Goal: Information Seeking & Learning: Learn about a topic

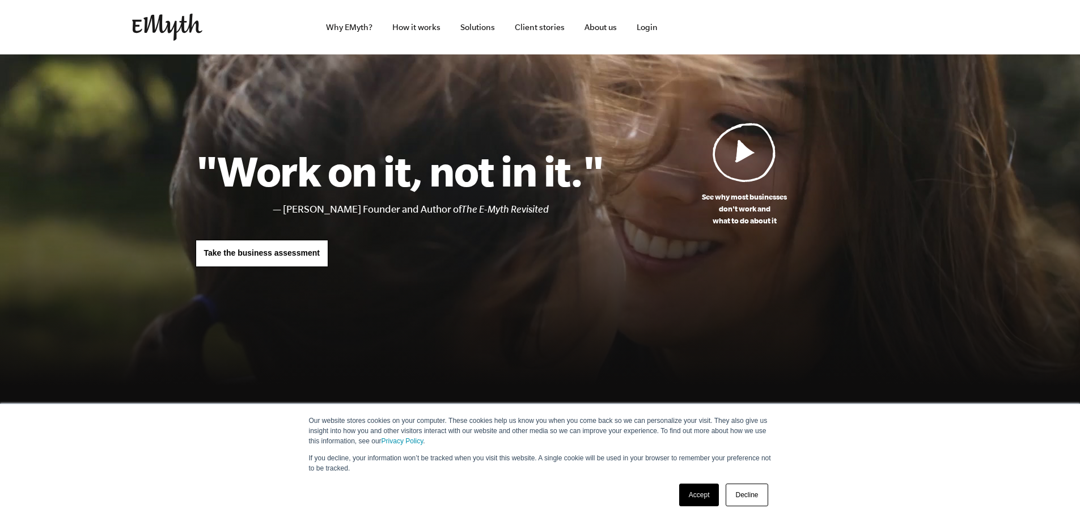
click at [693, 488] on link "Accept" at bounding box center [699, 494] width 40 height 23
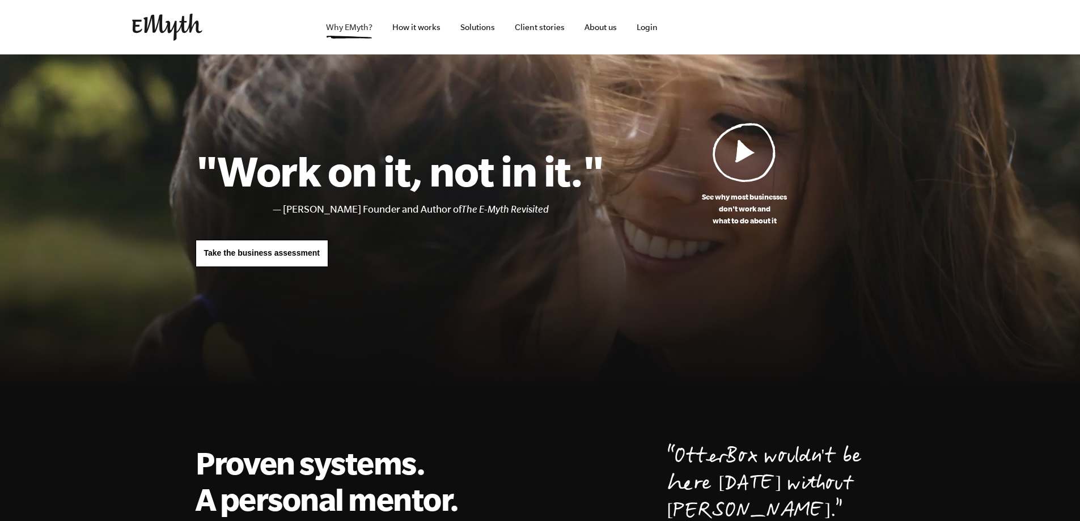
click at [362, 35] on link "Why EMyth?" at bounding box center [349, 27] width 65 height 54
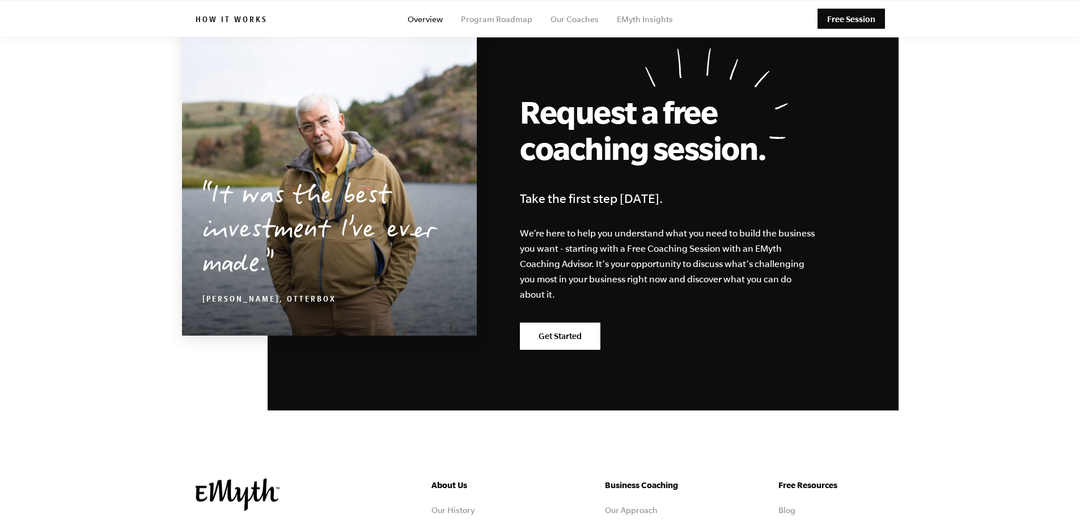
scroll to position [5385, 0]
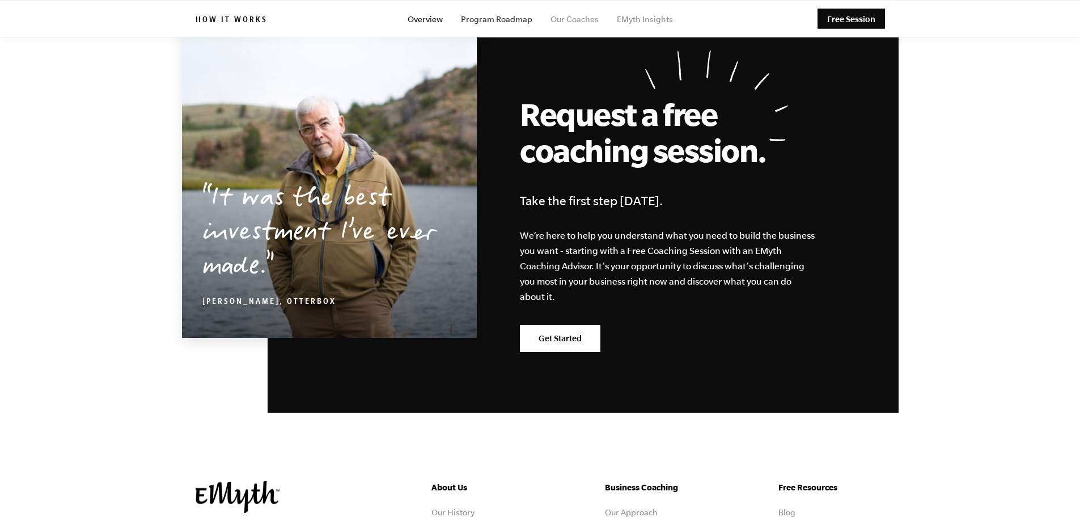
click at [512, 22] on link "Program Roadmap" at bounding box center [496, 19] width 71 height 9
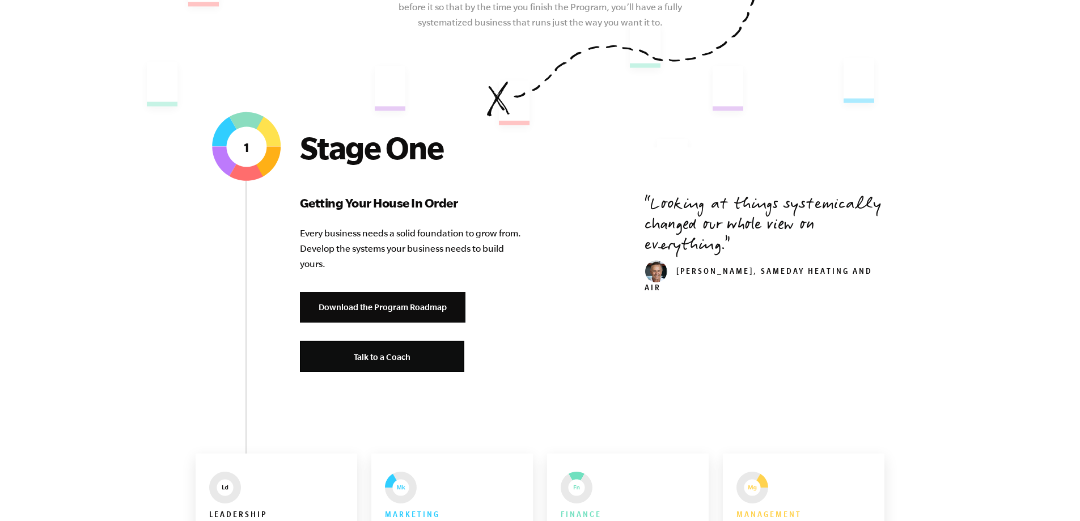
scroll to position [340, 0]
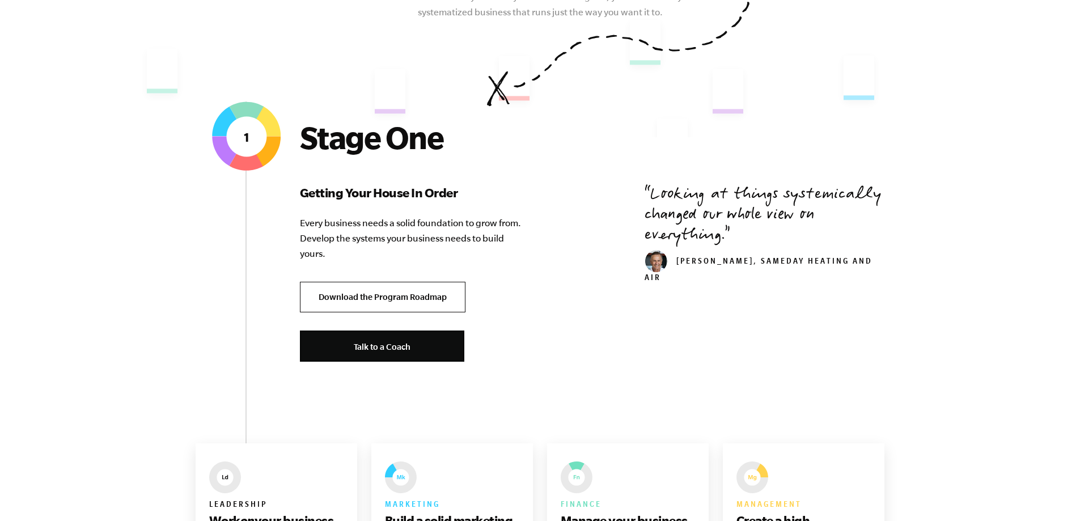
click at [385, 306] on link "Download the Program Roadmap" at bounding box center [383, 297] width 166 height 31
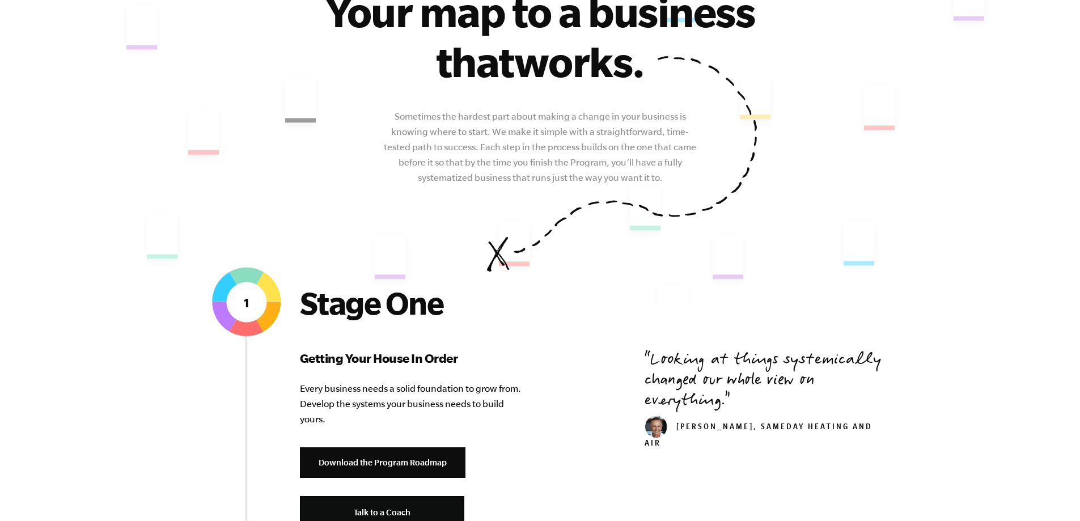
scroll to position [0, 0]
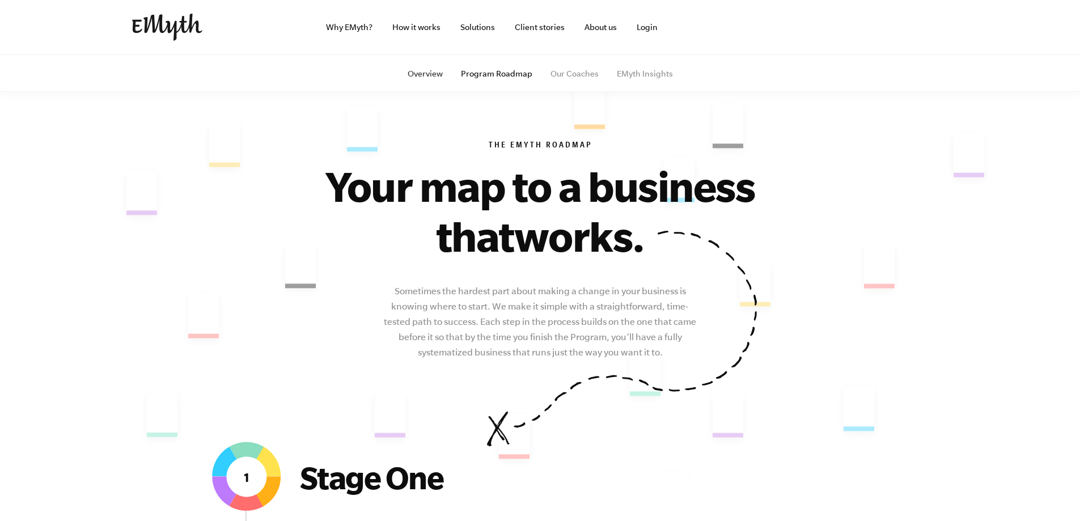
click at [425, 70] on link "Overview" at bounding box center [425, 73] width 35 height 9
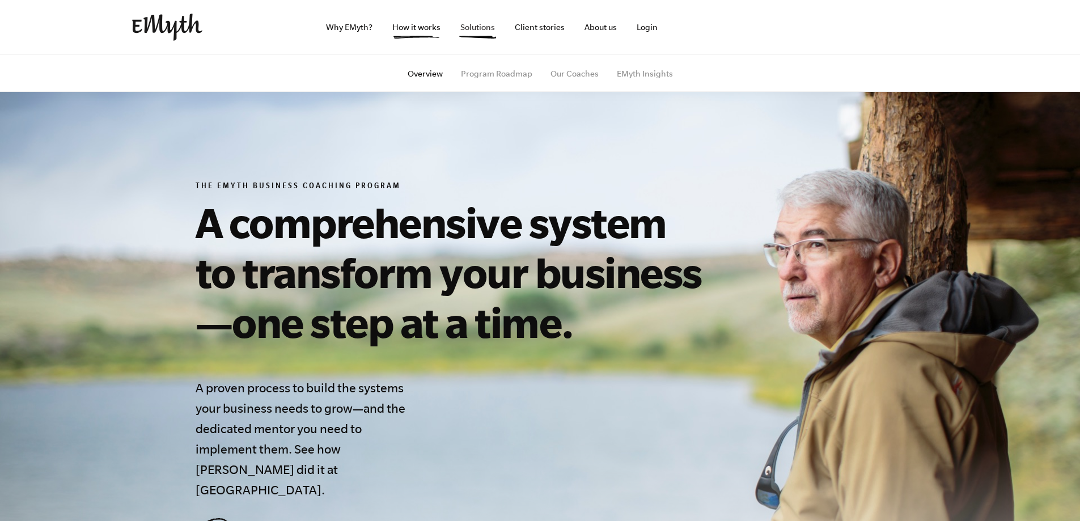
click at [476, 32] on link "Solutions" at bounding box center [477, 27] width 53 height 54
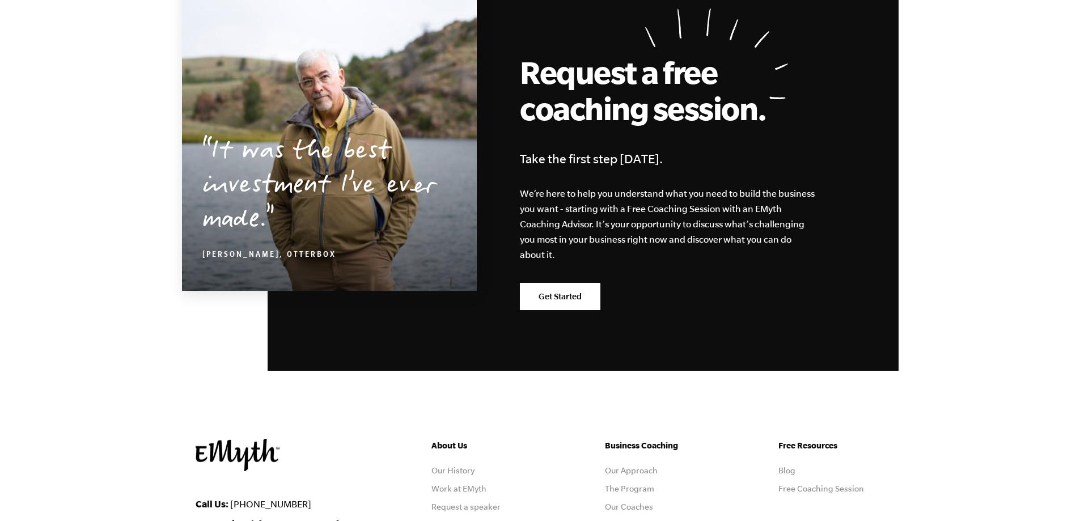
scroll to position [2031, 0]
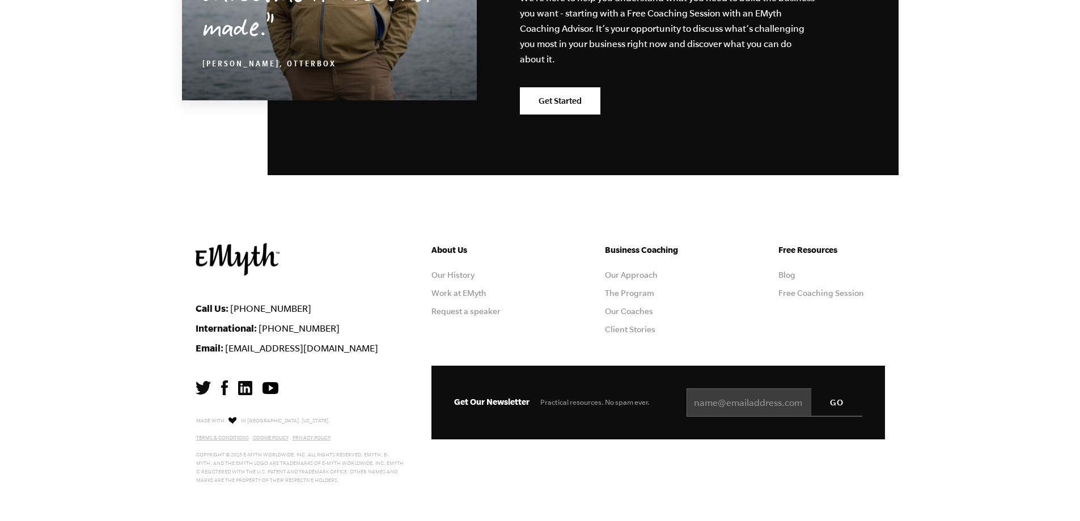
click at [630, 335] on ul "Business Coaching Our Approach The Program Our Coaches Client Stories" at bounding box center [658, 293] width 107 height 100
click at [633, 329] on link "Client Stories" at bounding box center [630, 329] width 50 height 9
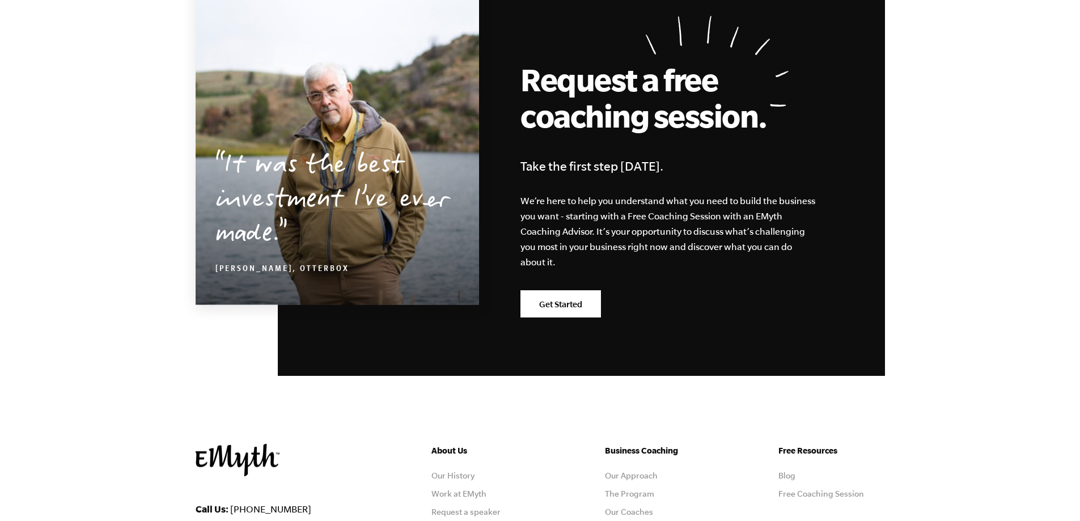
scroll to position [1378, 0]
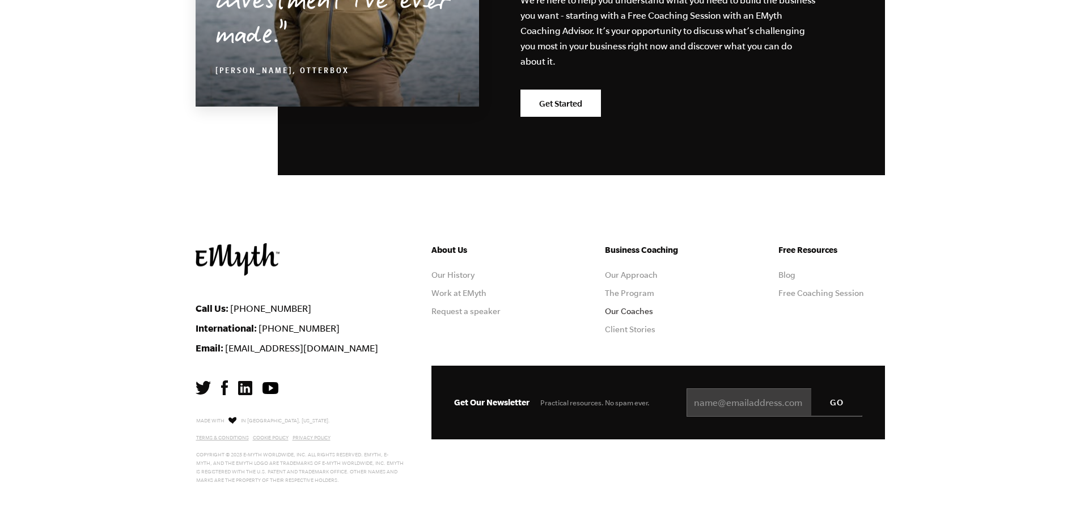
click at [622, 310] on link "Our Coaches" at bounding box center [629, 311] width 48 height 9
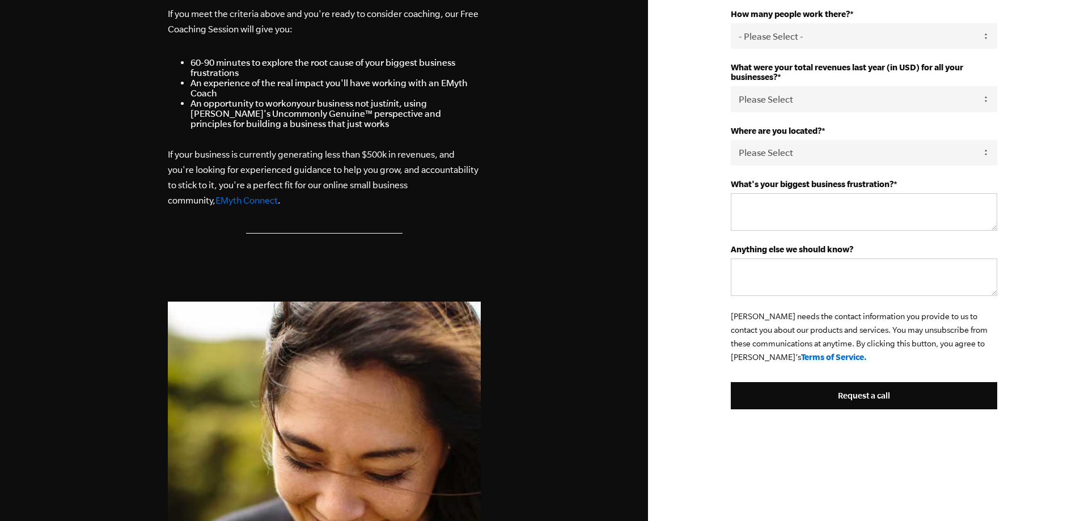
scroll to position [245, 0]
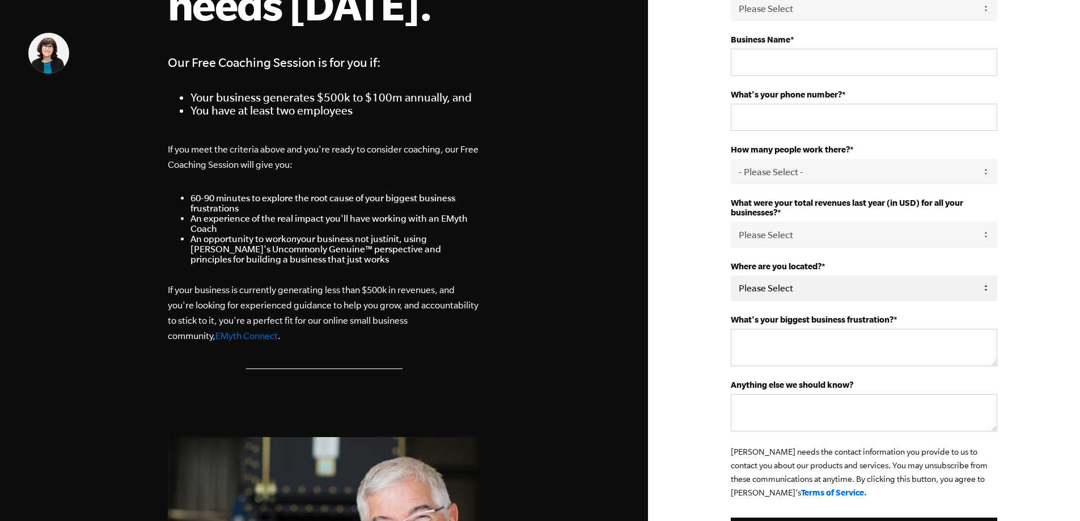
click at [820, 290] on select "Please Select United States Afghanistan Åland Islands Albania Algeria American …" at bounding box center [864, 288] width 266 height 26
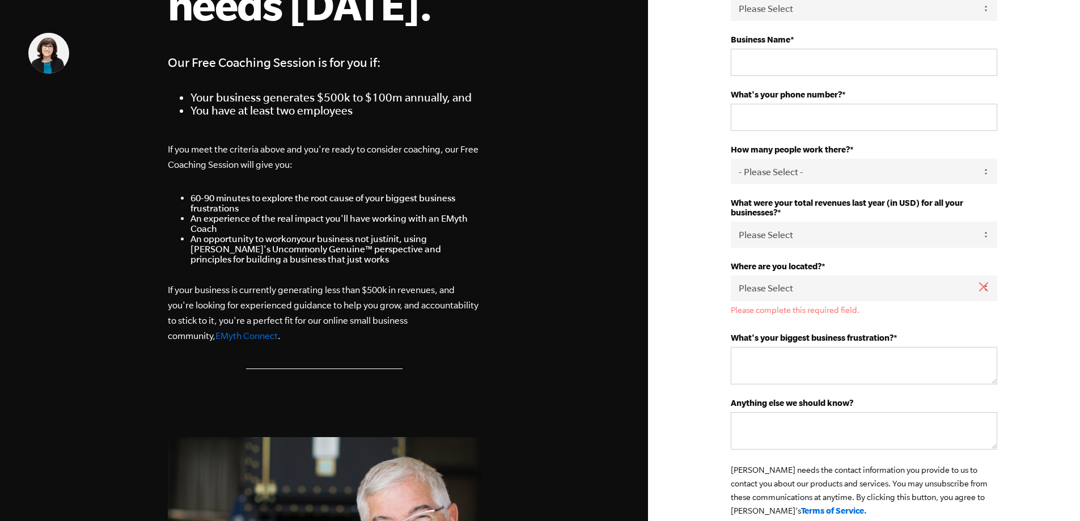
click at [1052, 143] on div "First Name * Last Name * Email * Role * Please Select Owner Partner / Co-Owner …" at bounding box center [864, 393] width 432 height 1276
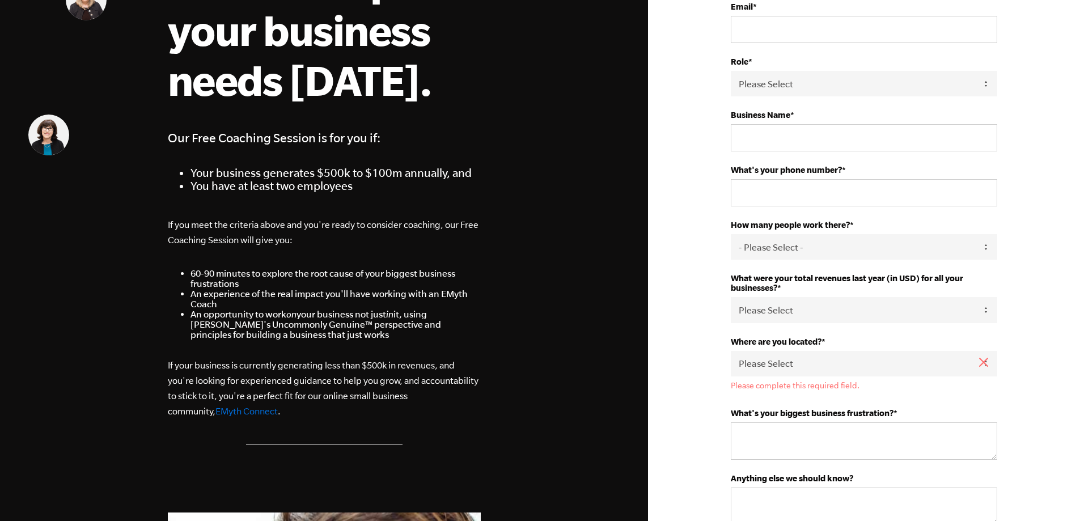
scroll to position [0, 0]
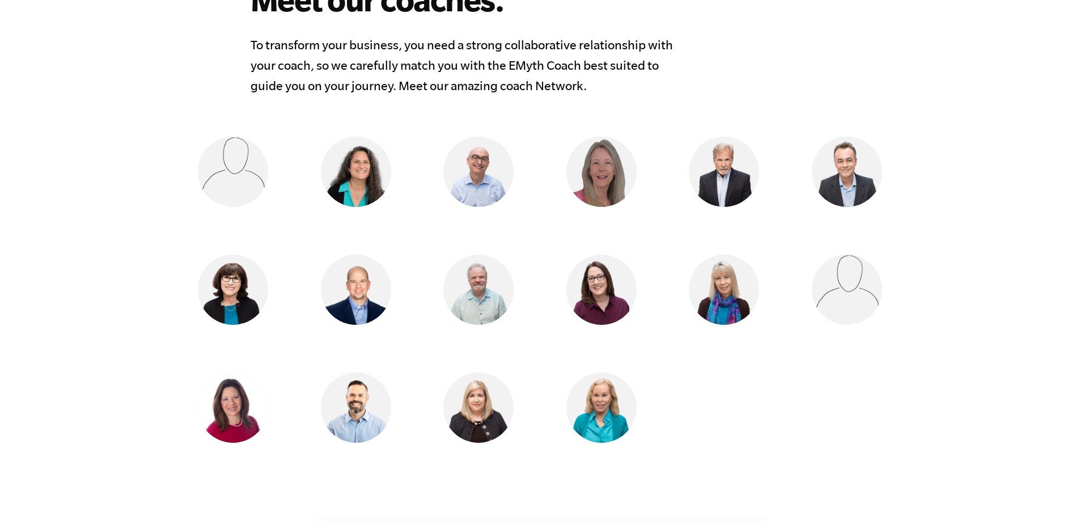
scroll to position [907, 0]
click at [839, 183] on img at bounding box center [847, 171] width 70 height 70
click at [844, 222] on ul "[PERSON_NAME] [GEOGRAPHIC_DATA], [GEOGRAPHIC_DATA] [PERSON_NAME][GEOGRAPHIC_DAT…" at bounding box center [540, 313] width 731 height 354
click at [854, 200] on img at bounding box center [847, 171] width 70 height 70
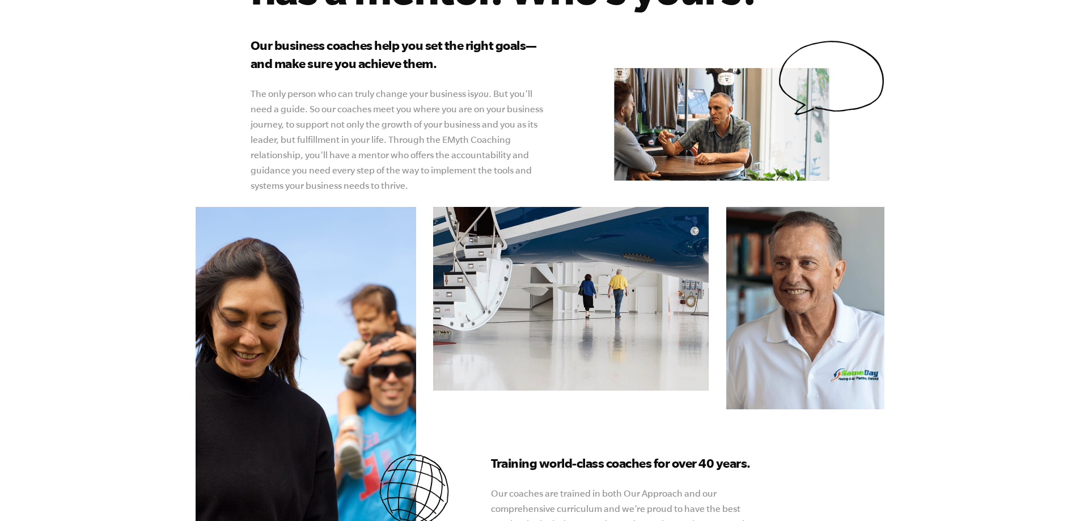
scroll to position [0, 0]
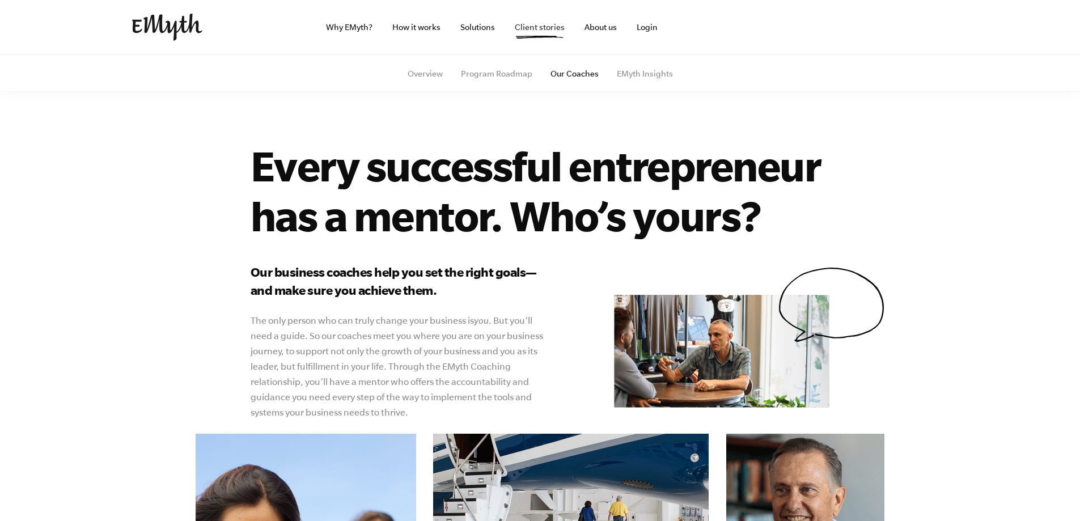
click at [554, 29] on link "Client stories" at bounding box center [540, 27] width 68 height 54
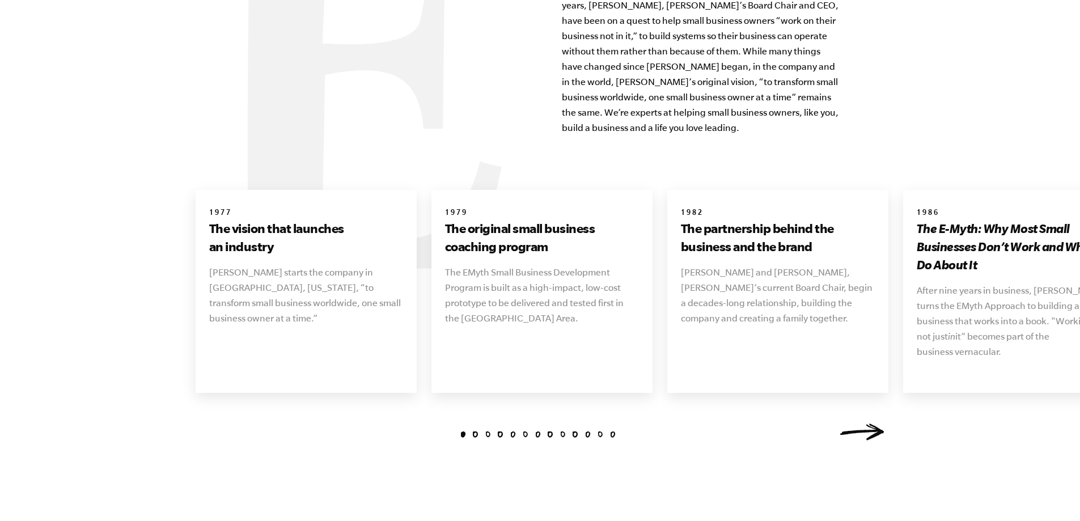
scroll to position [1304, 0]
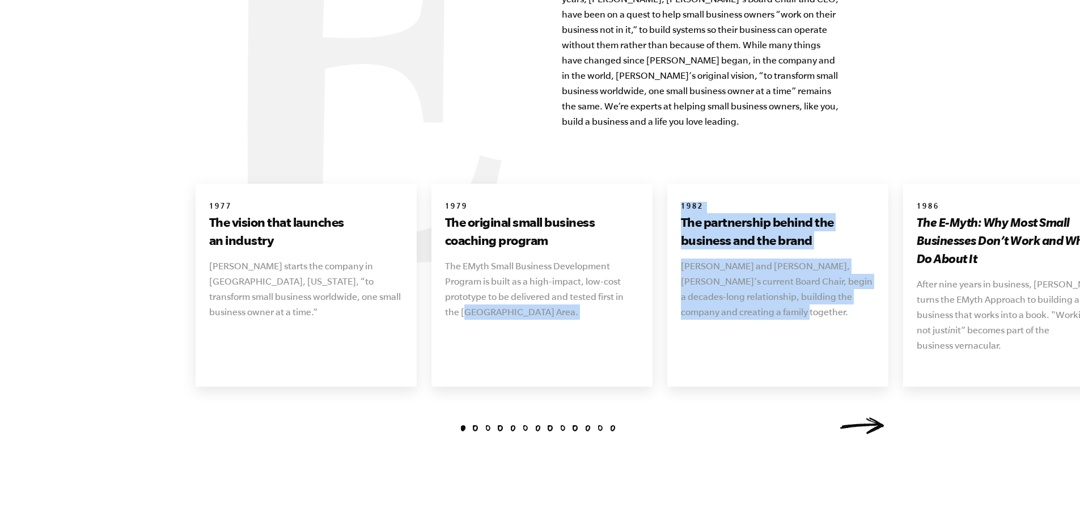
drag, startPoint x: 714, startPoint y: 320, endPoint x: 449, endPoint y: 321, distance: 264.7
click at [856, 417] on link "Next" at bounding box center [861, 425] width 45 height 17
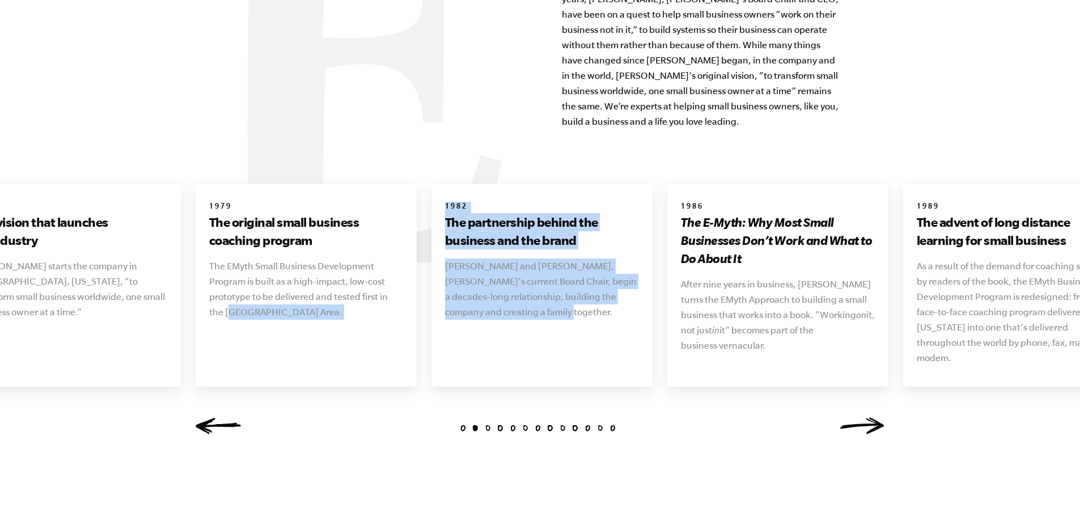
click at [859, 417] on link "Next" at bounding box center [861, 425] width 45 height 17
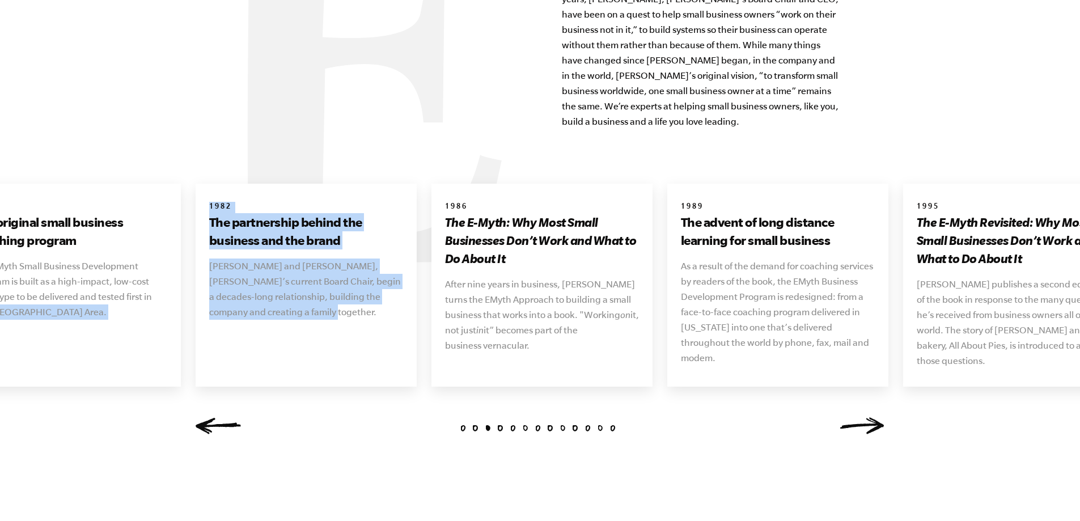
click at [860, 417] on link "Next" at bounding box center [861, 425] width 45 height 17
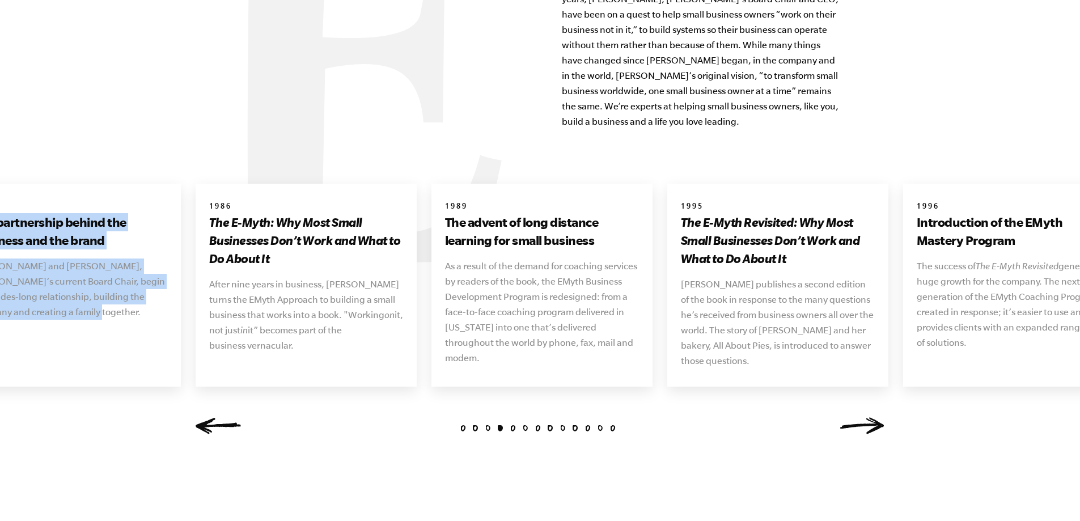
click at [860, 417] on link "Next" at bounding box center [861, 425] width 45 height 17
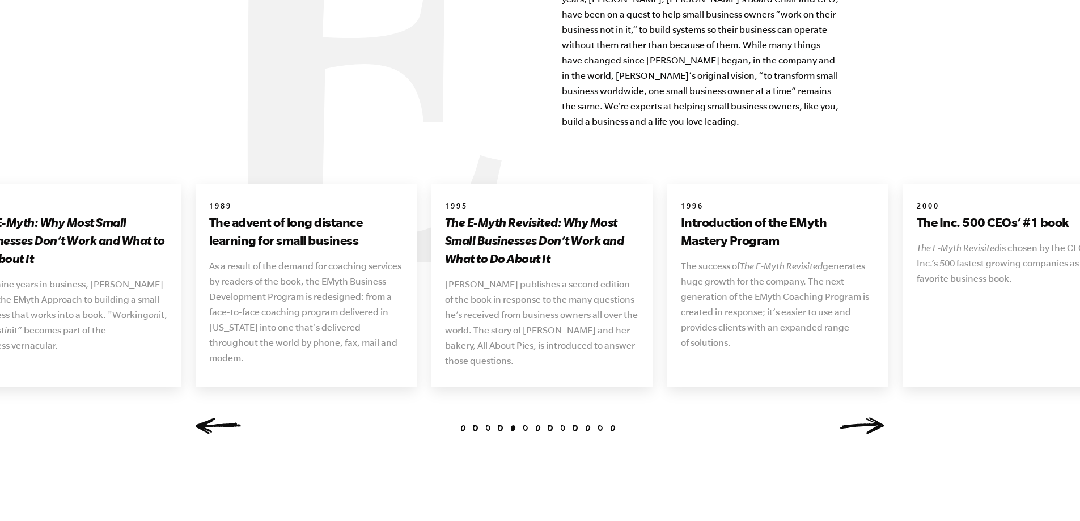
click at [860, 417] on link "Next" at bounding box center [861, 425] width 45 height 17
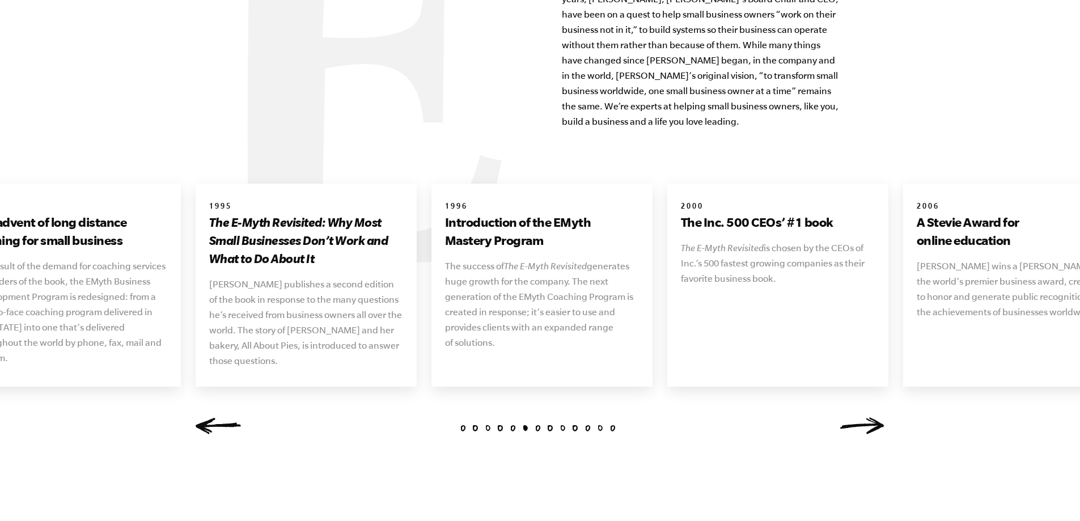
click at [860, 417] on link "Next" at bounding box center [861, 425] width 45 height 17
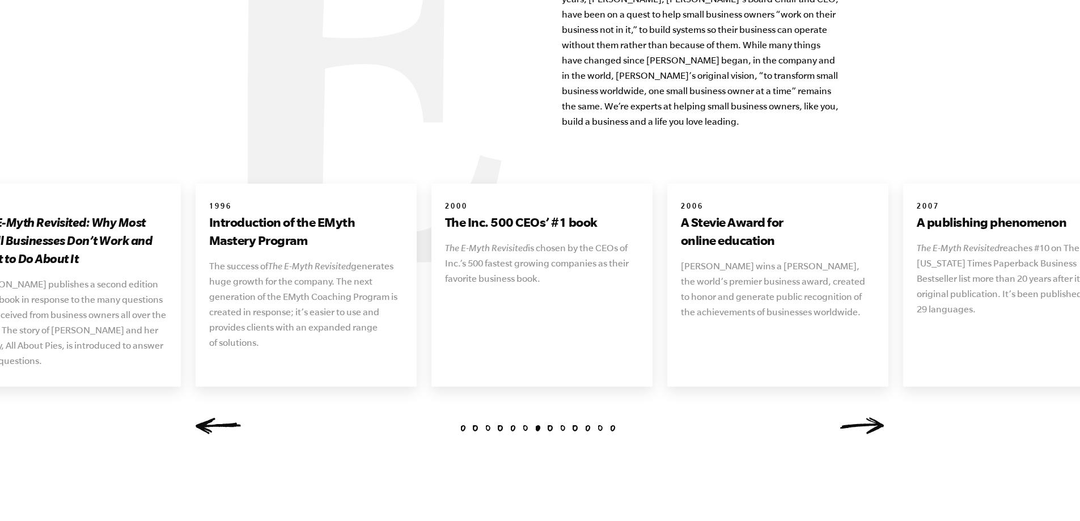
click at [860, 417] on link "Next" at bounding box center [861, 425] width 45 height 17
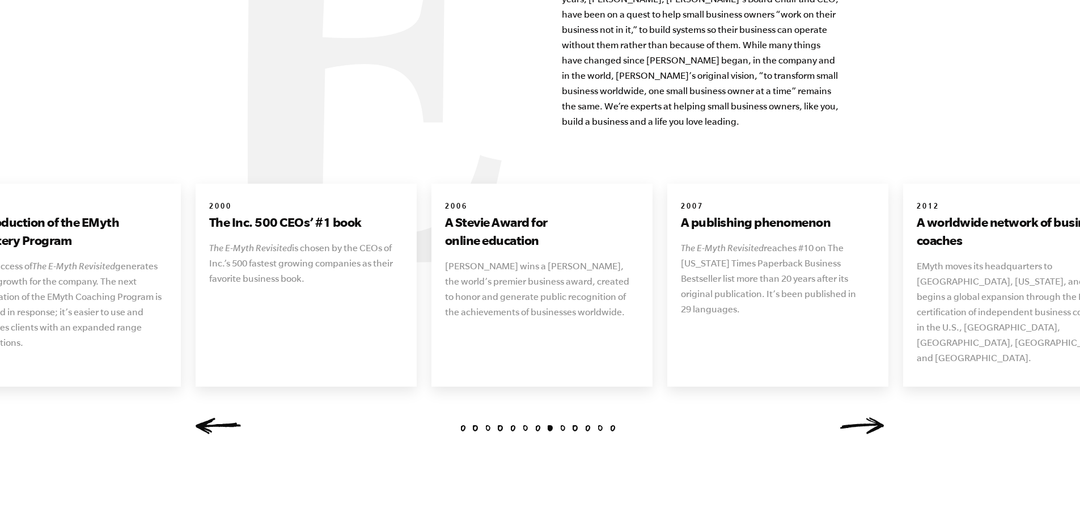
click at [860, 417] on link "Next" at bounding box center [861, 425] width 45 height 17
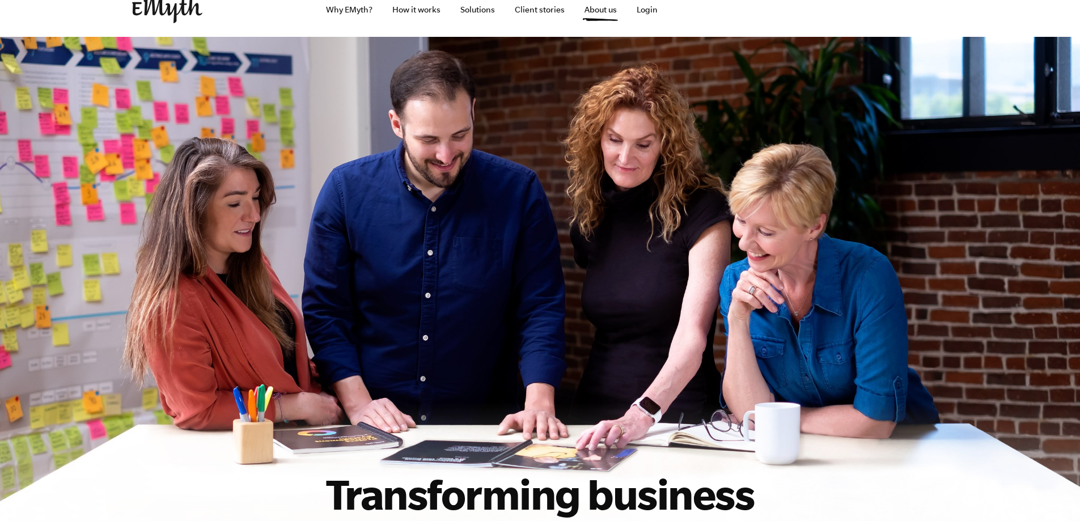
scroll to position [0, 0]
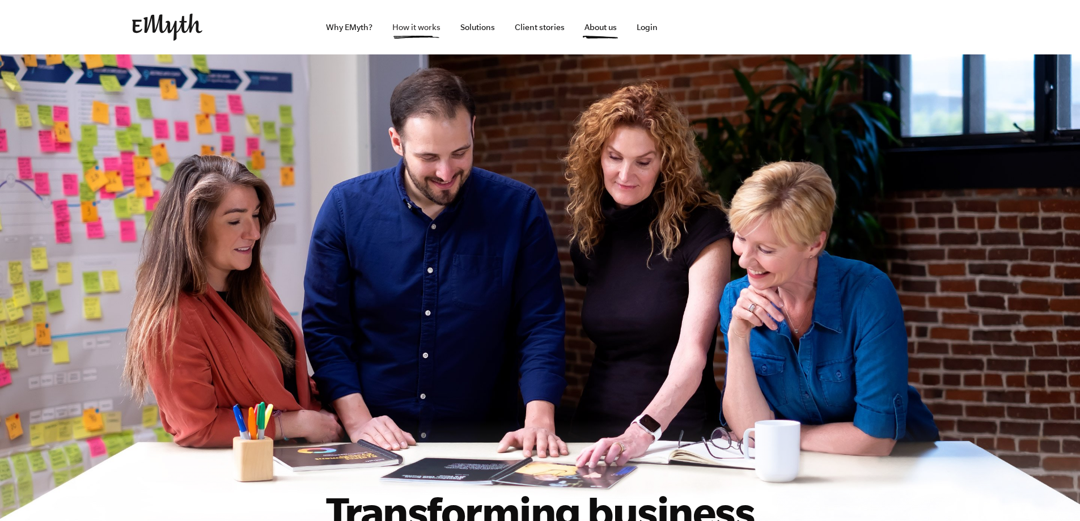
click at [406, 28] on link "How it works" at bounding box center [416, 27] width 66 height 54
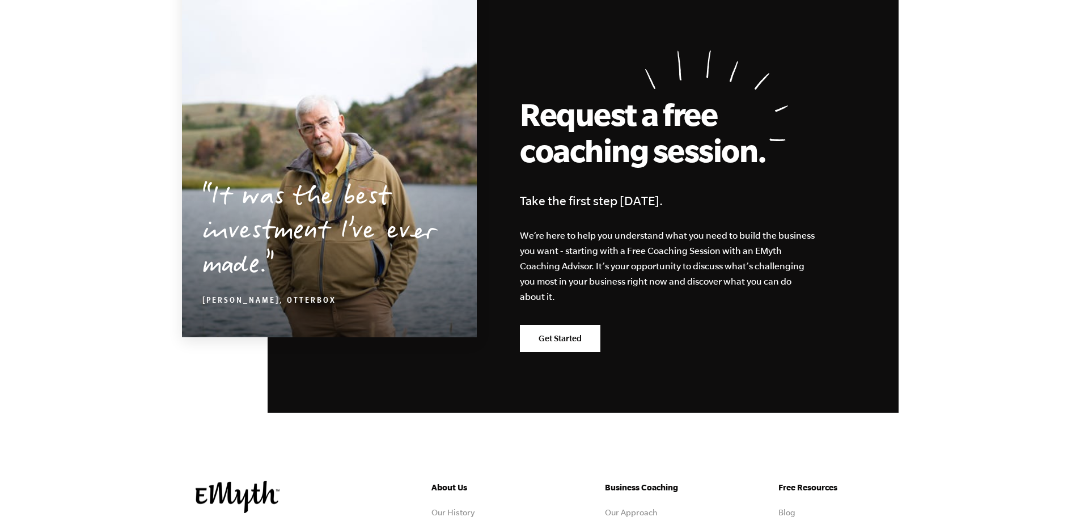
scroll to position [5586, 0]
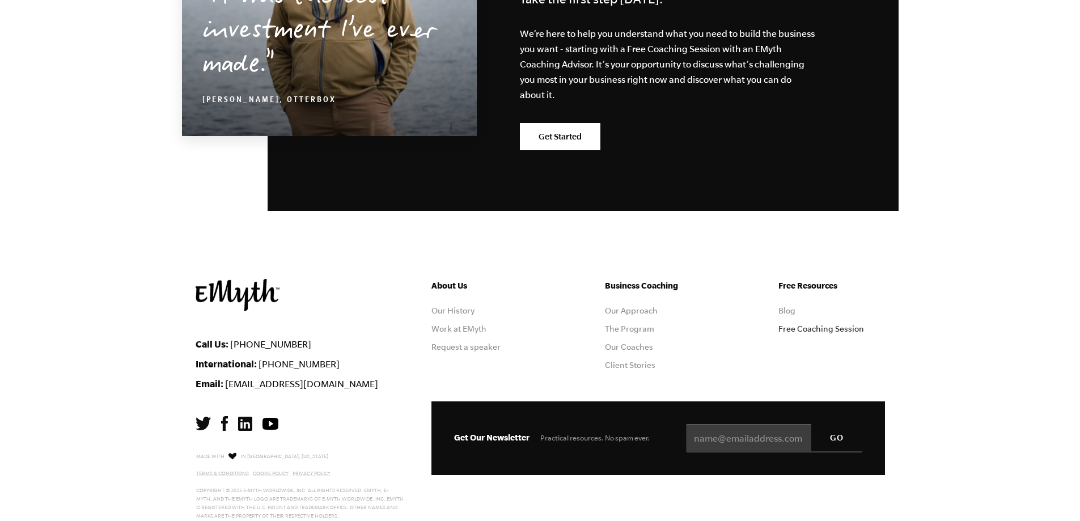
click at [783, 324] on link "Free Coaching Session" at bounding box center [821, 328] width 86 height 9
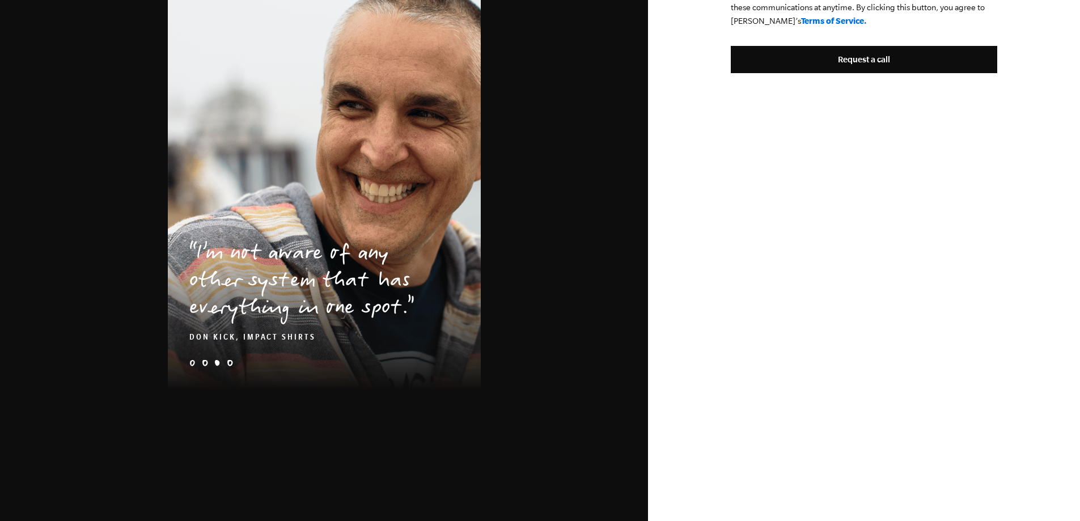
scroll to position [756, 0]
